Goal: Contribute content: Add original content to the website for others to see

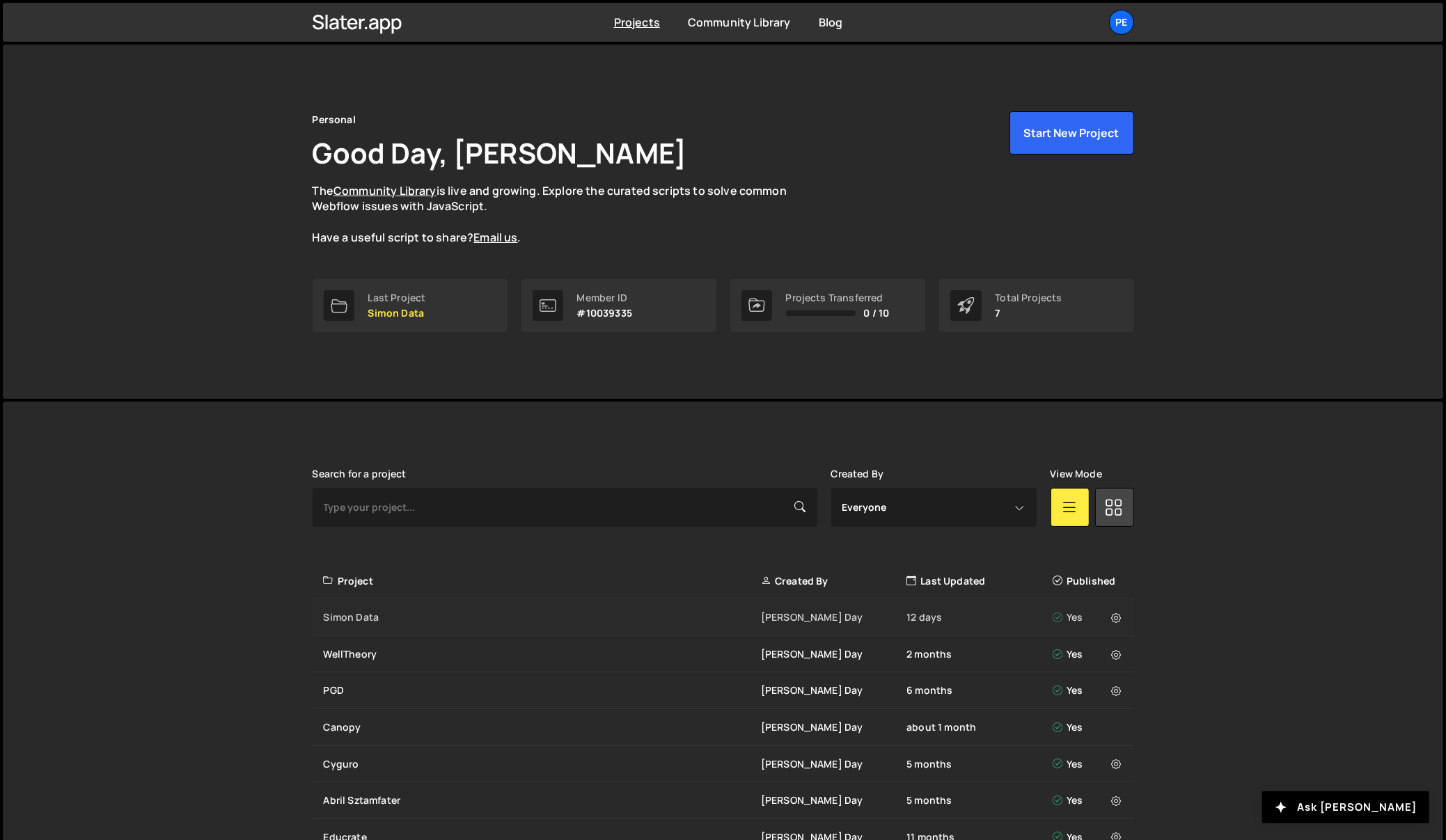
click at [359, 611] on div "Simon Data" at bounding box center [542, 617] width 438 height 14
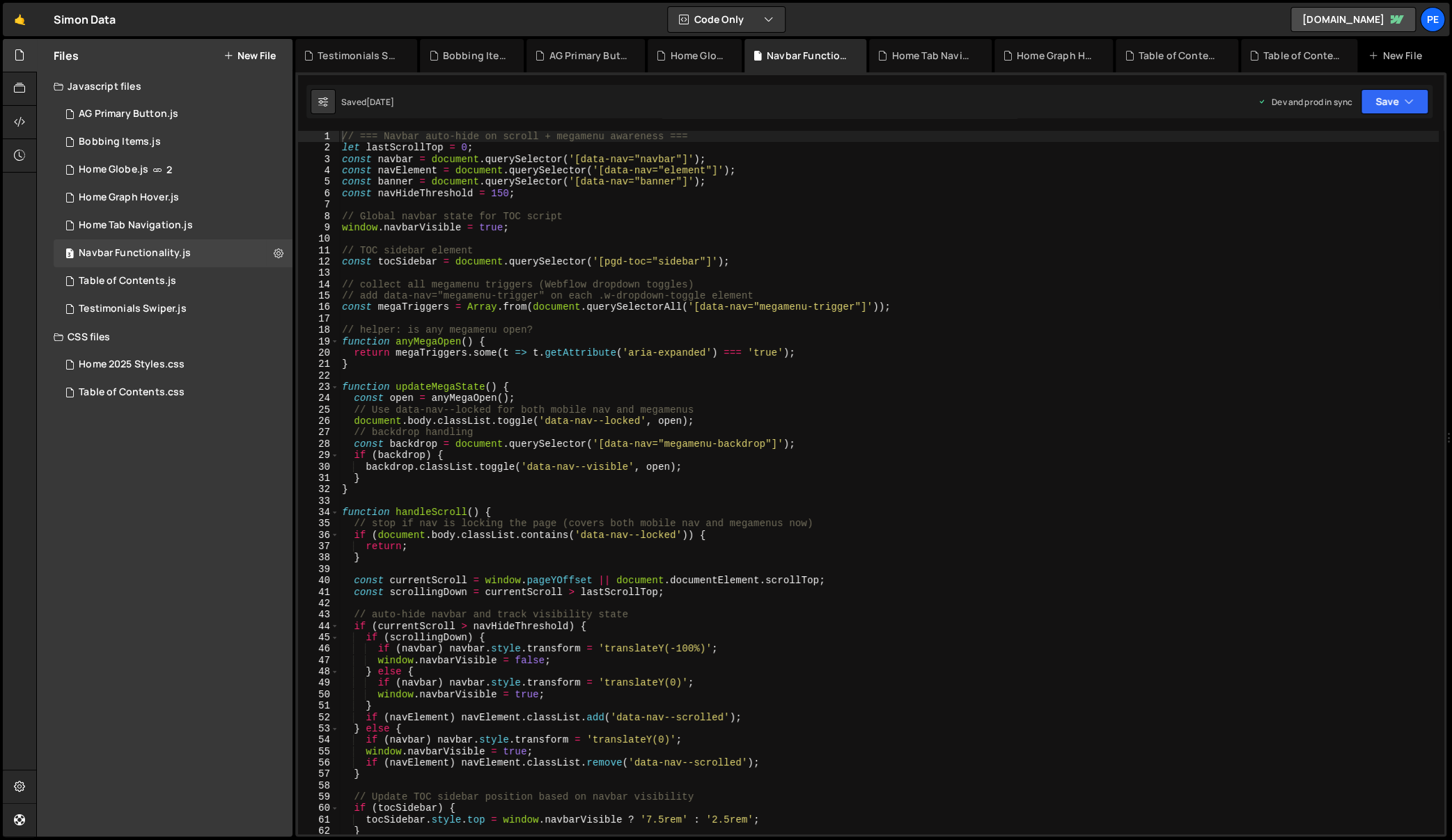
drag, startPoint x: 552, startPoint y: 242, endPoint x: 501, endPoint y: 222, distance: 54.8
click at [552, 242] on div "// === Navbar auto-hide on scroll + megamenu awareness === let lastScrollTop = …" at bounding box center [889, 494] width 1099 height 726
click at [283, 253] on icon at bounding box center [278, 253] width 10 height 13
type input "Navbar Functionality"
radio input "true"
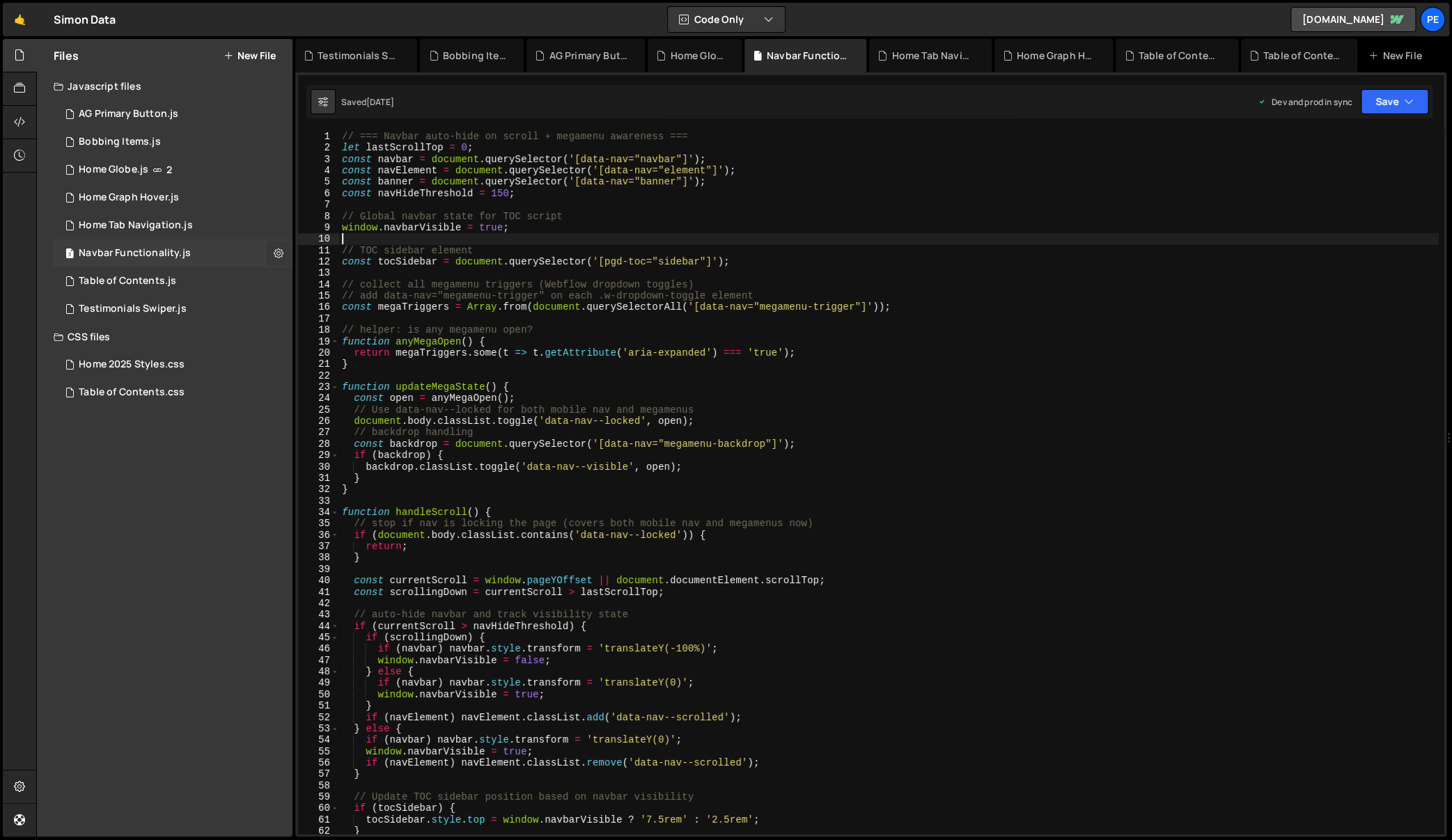
checkbox input "true"
click at [336, 279] on button "Edit File Settings" at bounding box center [363, 282] width 137 height 28
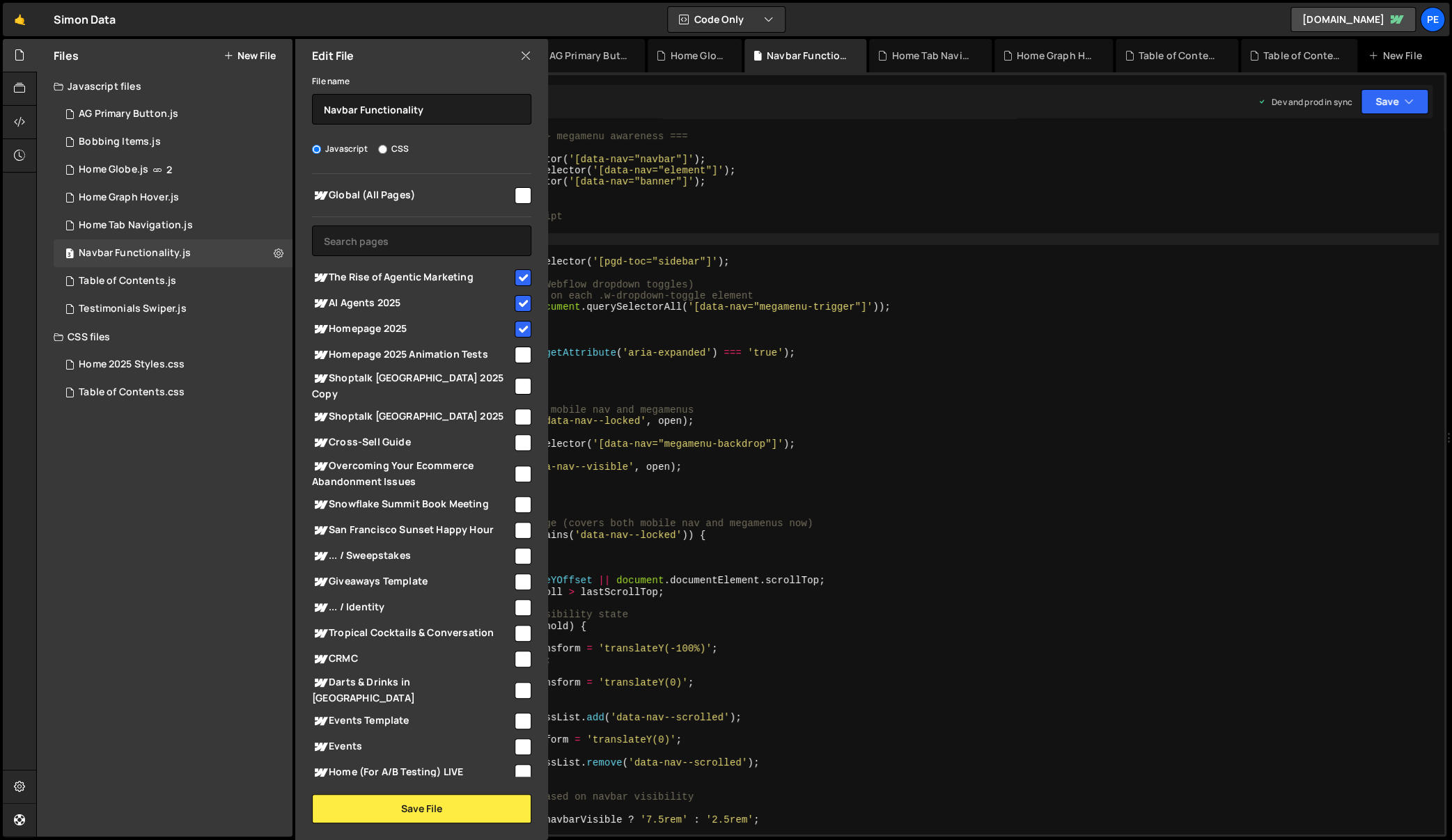
click at [518, 273] on input "checkbox" at bounding box center [523, 278] width 17 height 17
checkbox input "false"
drag, startPoint x: 517, startPoint y: 297, endPoint x: 518, endPoint y: 307, distance: 10.0
click at [517, 297] on input "checkbox" at bounding box center [523, 304] width 17 height 17
checkbox input "false"
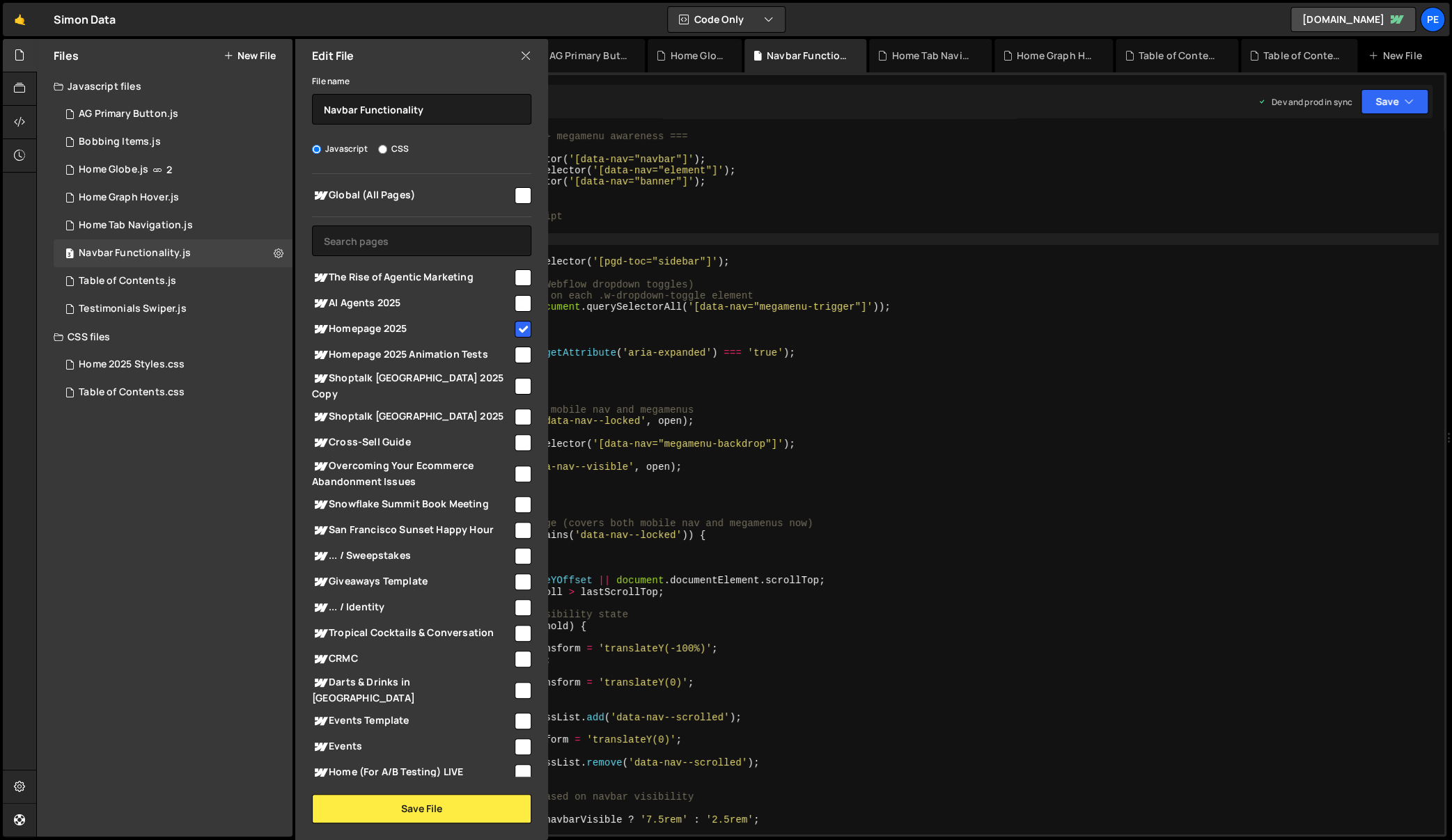
click at [516, 328] on input "checkbox" at bounding box center [523, 329] width 17 height 17
checkbox input "false"
click at [519, 209] on div "Global (All Pages) The Rise of Agentic Marketing" at bounding box center [422, 475] width 253 height 602
click at [519, 204] on div "Global (All Pages)" at bounding box center [421, 195] width 219 height 26
click at [498, 192] on span "Global (All Pages)" at bounding box center [412, 195] width 201 height 17
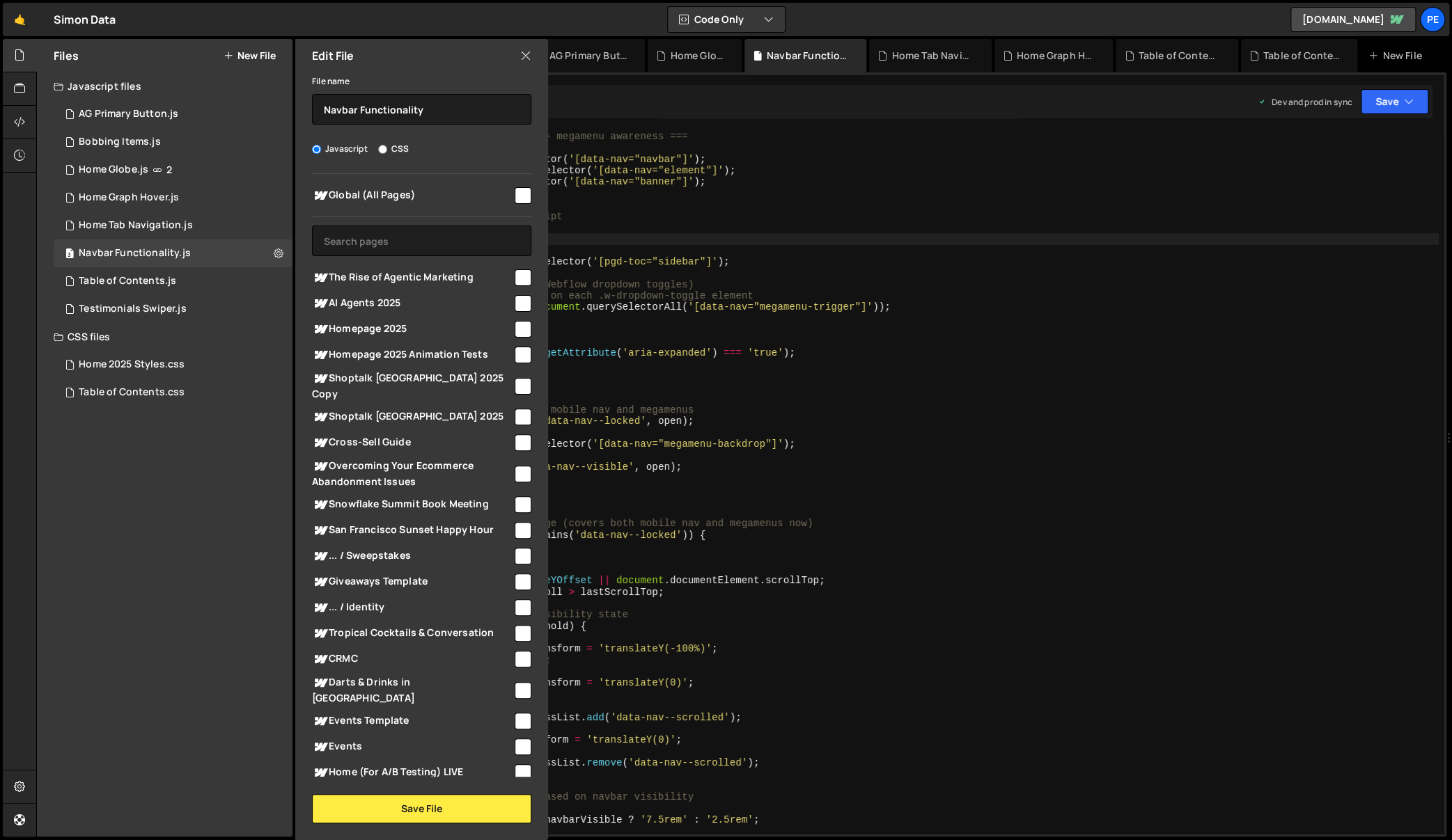
checkbox input "true"
click at [424, 809] on button "Save File" at bounding box center [421, 809] width 219 height 29
